Goal: Task Accomplishment & Management: Use online tool/utility

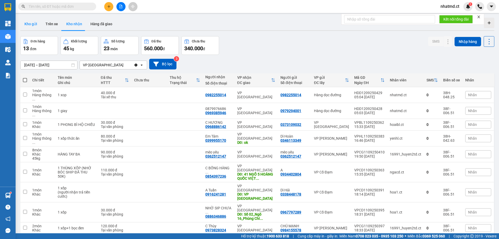
click at [28, 27] on button "Kho gửi" at bounding box center [30, 24] width 21 height 12
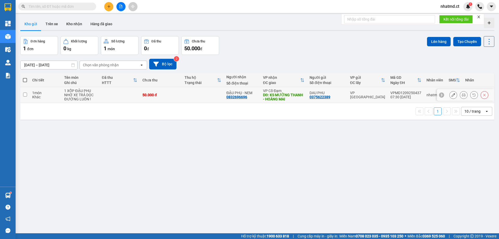
click at [43, 100] on td "1 món Khác" at bounding box center [46, 95] width 32 height 16
checkbox input "true"
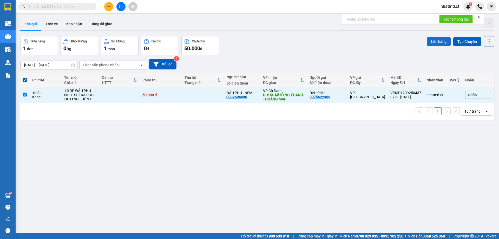
click at [431, 46] on button "Lên hàng" at bounding box center [439, 41] width 24 height 9
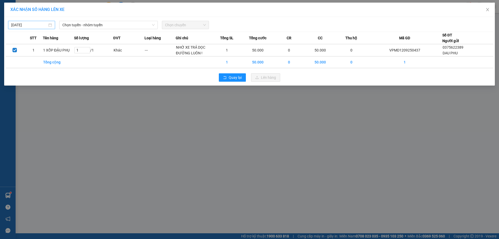
drag, startPoint x: 37, startPoint y: 25, endPoint x: 38, endPoint y: 29, distance: 3.2
click at [37, 26] on input "[DATE]" at bounding box center [29, 25] width 36 height 6
type input "[DATE]"
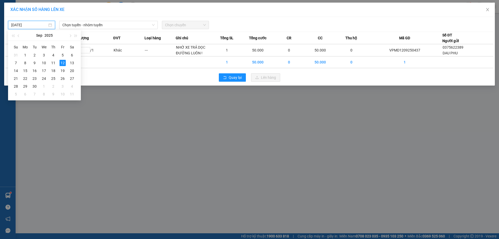
click at [86, 30] on div "[DATE] Chọn tuyến - nhóm tuyến Chọn chuyến STT Tên hàng Số lượng ĐVT Loại hàng …" at bounding box center [249, 51] width 491 height 69
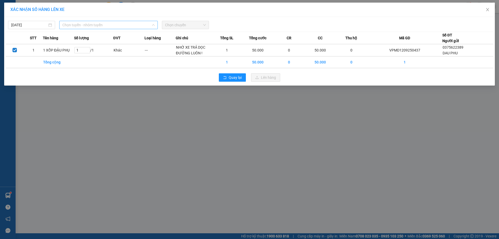
click at [86, 27] on span "Chọn tuyến - nhóm tuyến" at bounding box center [108, 25] width 92 height 8
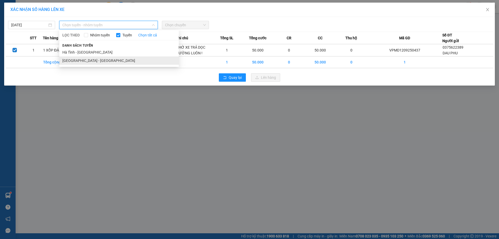
click at [87, 61] on li "[GEOGRAPHIC_DATA] - [GEOGRAPHIC_DATA]" at bounding box center [119, 60] width 120 height 8
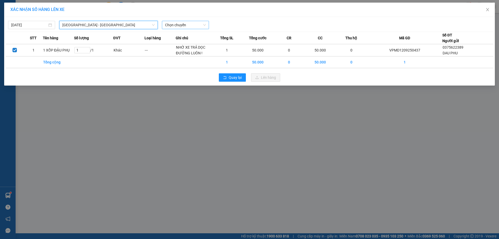
click at [197, 25] on span "Chọn chuyến" at bounding box center [185, 25] width 41 height 8
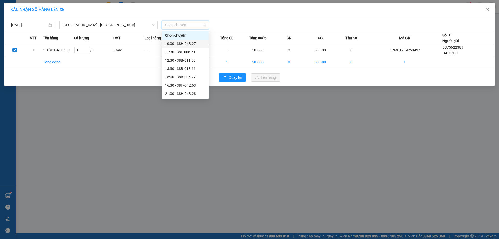
click at [199, 43] on div "10:00 - 38H-048.27" at bounding box center [185, 44] width 41 height 6
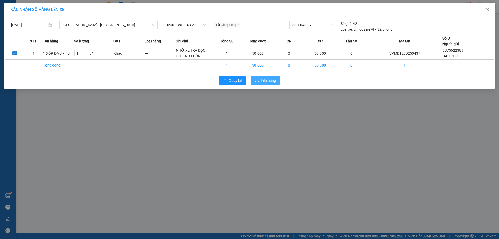
click at [267, 81] on span "Lên hàng" at bounding box center [268, 81] width 15 height 6
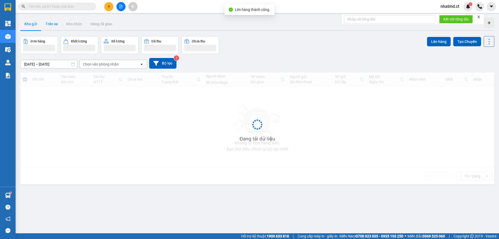
click at [46, 22] on button "Trên xe" at bounding box center [51, 24] width 21 height 12
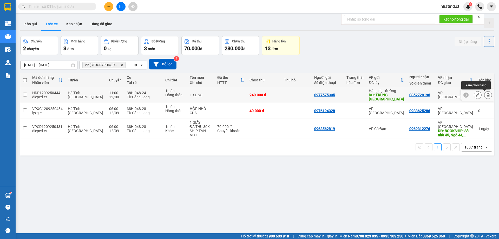
click at [487, 94] on icon at bounding box center [488, 95] width 3 height 4
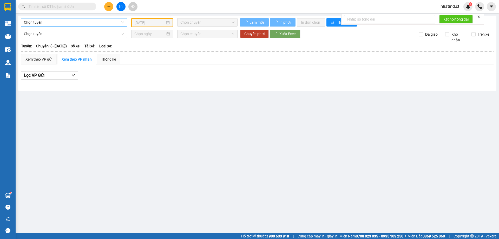
click at [94, 24] on span "Chọn tuyến" at bounding box center [74, 22] width 100 height 8
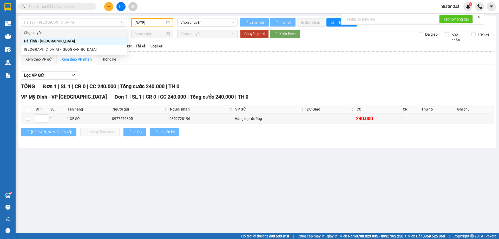
type input "[DATE]"
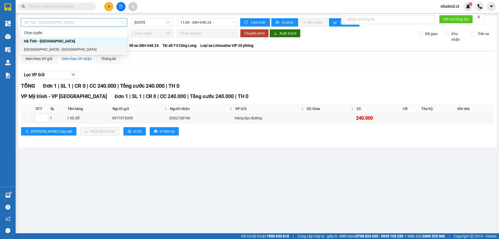
click at [75, 51] on div "[GEOGRAPHIC_DATA] - [GEOGRAPHIC_DATA]" at bounding box center [74, 50] width 100 height 6
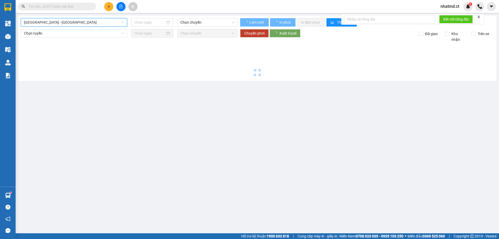
type input "[DATE]"
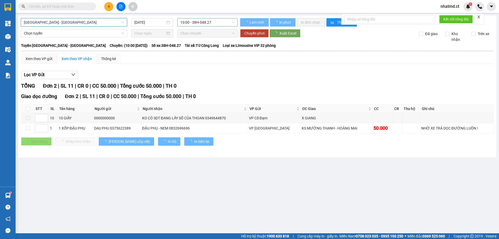
click at [209, 22] on span "10:00 - 38H-048.27" at bounding box center [207, 22] width 54 height 8
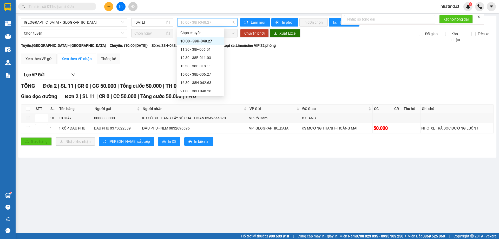
click at [198, 39] on div "10:00 - 38H-048.27" at bounding box center [200, 41] width 41 height 6
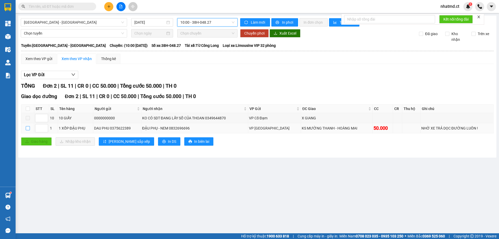
click at [28, 129] on input "checkbox" at bounding box center [28, 128] width 4 height 4
checkbox input "true"
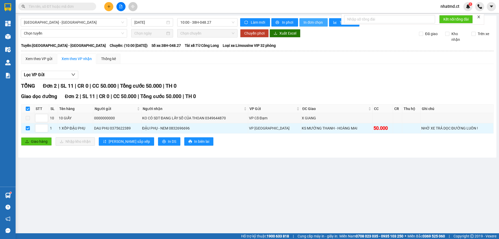
click at [309, 23] on span "In đơn chọn" at bounding box center [314, 22] width 20 height 6
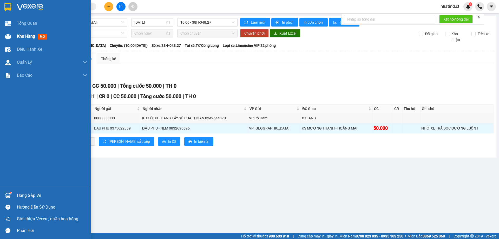
click at [31, 35] on span "Kho hàng" at bounding box center [26, 36] width 18 height 5
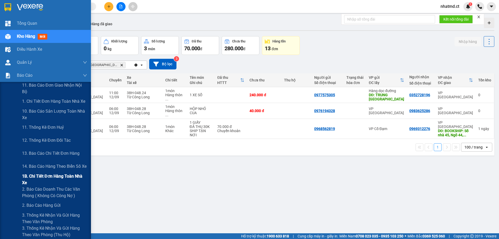
click at [26, 182] on span "1B. Chi tiết đơn hàng toàn nhà xe" at bounding box center [54, 179] width 65 height 13
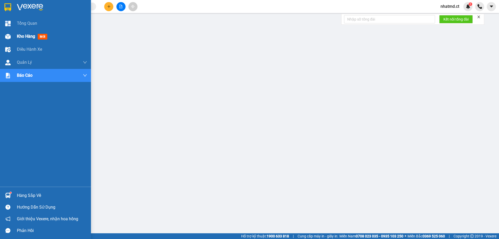
click at [21, 34] on span "Kho hàng" at bounding box center [26, 36] width 18 height 5
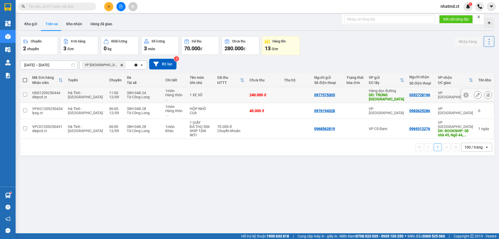
click at [486, 95] on icon at bounding box center [488, 95] width 4 height 4
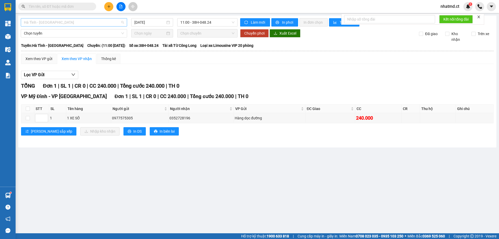
click at [88, 22] on span "Hà Tĩnh - [GEOGRAPHIC_DATA]" at bounding box center [74, 22] width 100 height 8
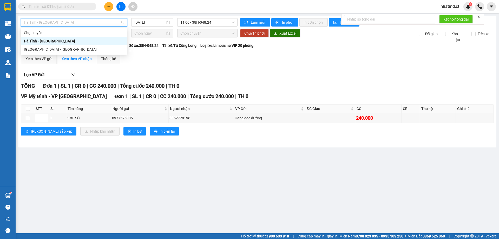
click at [80, 45] on div "[GEOGRAPHIC_DATA] - [GEOGRAPHIC_DATA]" at bounding box center [74, 49] width 106 height 8
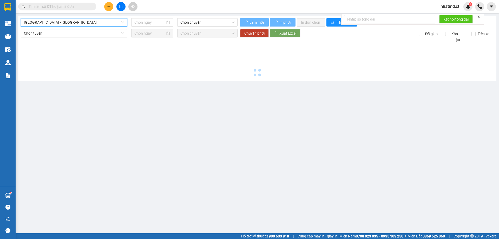
type input "[DATE]"
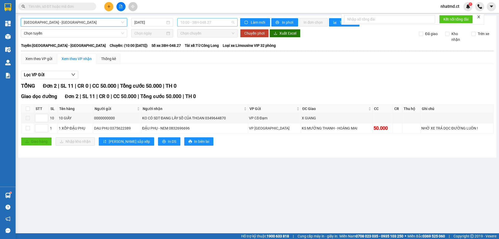
click at [194, 25] on span "10:00 - 38H-048.27" at bounding box center [207, 22] width 54 height 8
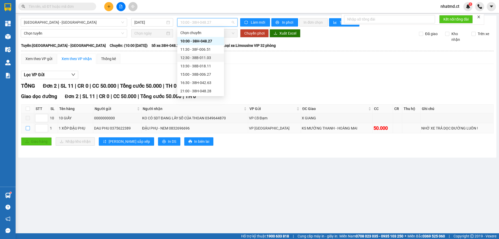
click at [28, 130] on input "checkbox" at bounding box center [28, 128] width 4 height 4
checkbox input "true"
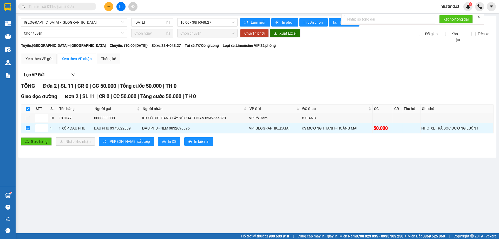
click at [312, 28] on div "[GEOGRAPHIC_DATA] - [GEOGRAPHIC_DATA] [DATE] 10:00 - 38H-048.27 Làm mới In phơi…" at bounding box center [257, 87] width 478 height 142
click at [312, 25] on span "In đơn chọn" at bounding box center [314, 22] width 20 height 6
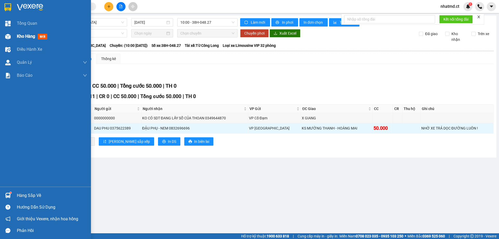
click at [27, 37] on span "Kho hàng" at bounding box center [26, 36] width 18 height 5
